Goal: Task Accomplishment & Management: Use online tool/utility

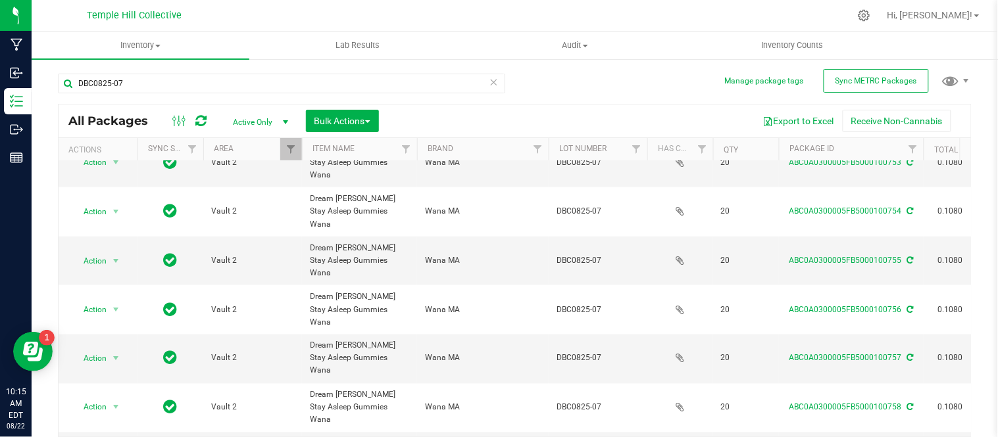
click at [489, 82] on icon at bounding box center [493, 82] width 9 height 16
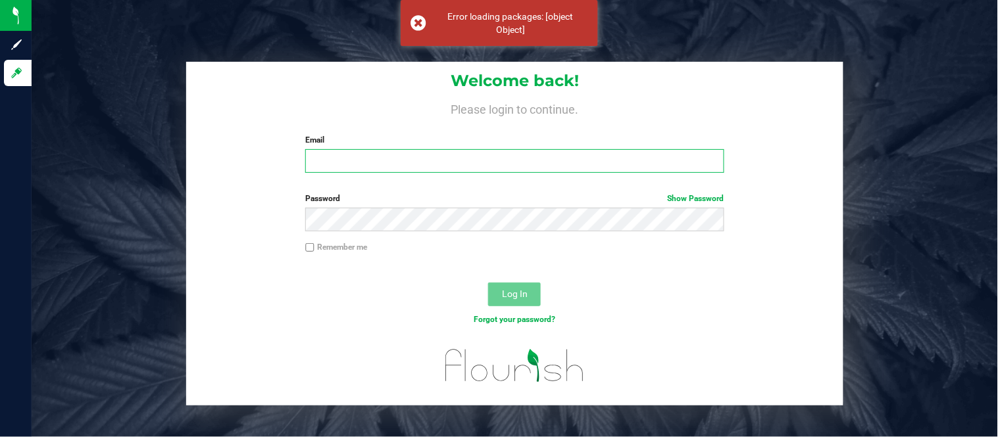
type input "[EMAIL_ADDRESS][DOMAIN_NAME]"
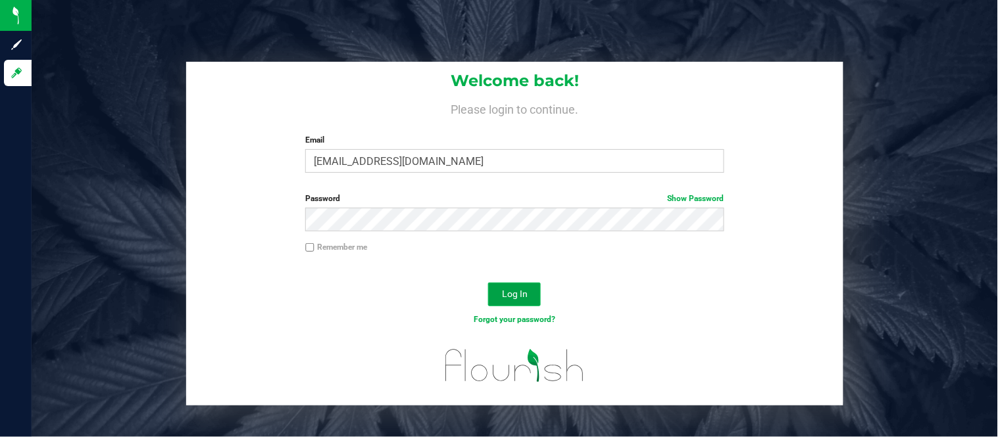
click at [520, 295] on span "Log In" at bounding box center [515, 294] width 26 height 11
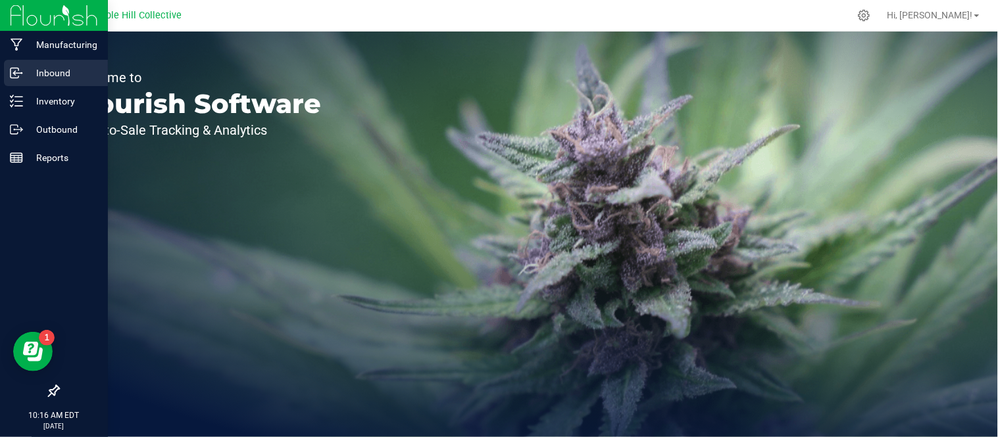
click at [59, 80] on p "Inbound" at bounding box center [62, 73] width 79 height 16
click at [61, 96] on p "Inventory" at bounding box center [62, 101] width 79 height 16
